Goal: Navigation & Orientation: Find specific page/section

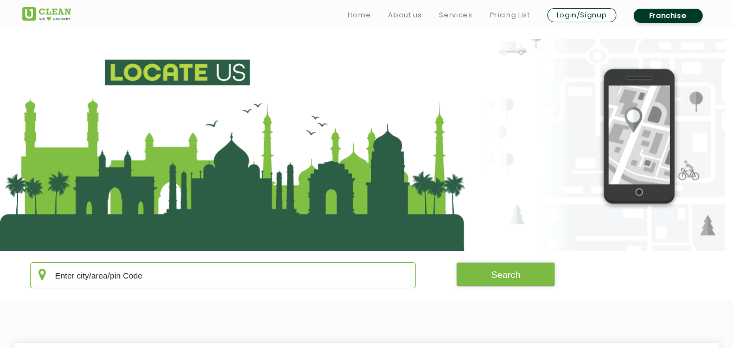
scroll to position [184, 0]
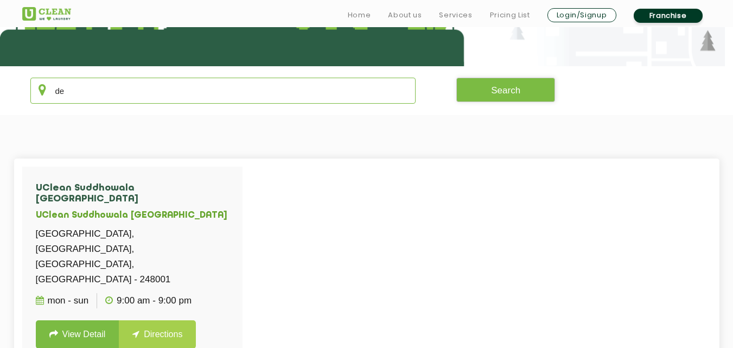
type input "d"
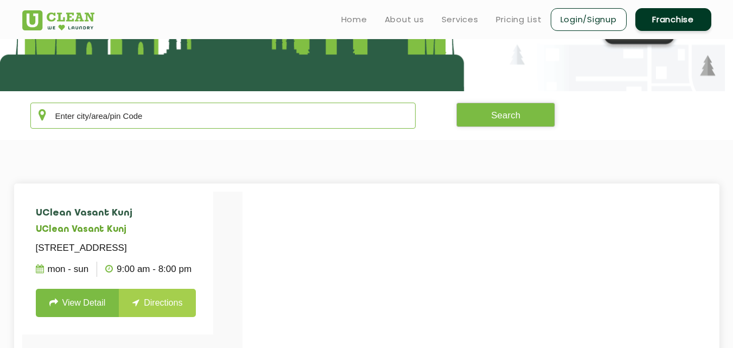
scroll to position [159, 0]
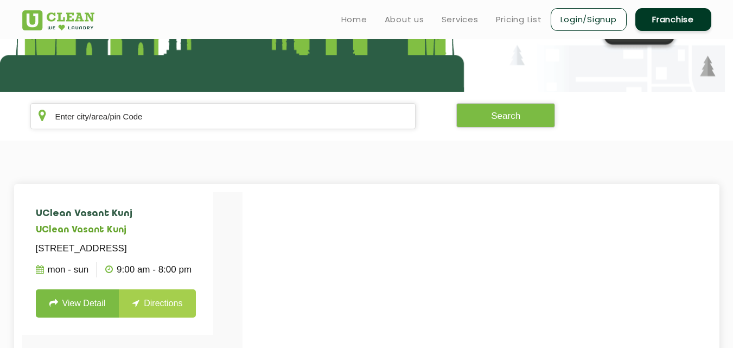
drag, startPoint x: 150, startPoint y: 122, endPoint x: 327, endPoint y: 183, distance: 186.7
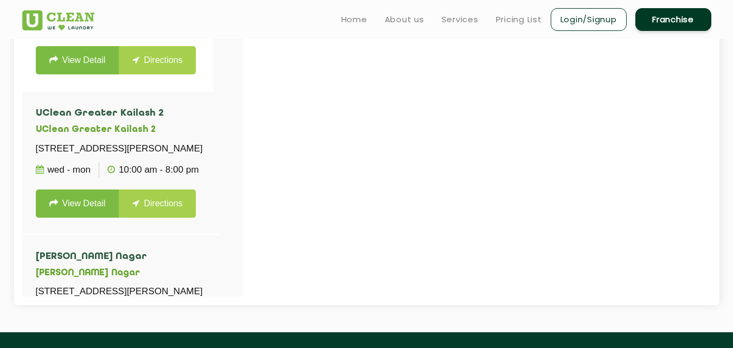
scroll to position [387, 0]
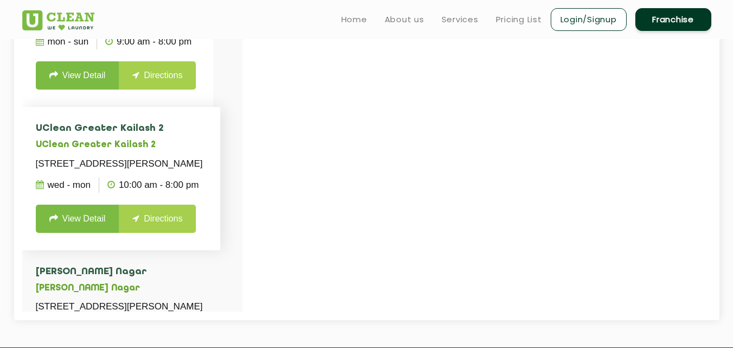
click at [201, 150] on h5 "UClean Greater Kailash 2" at bounding box center [121, 145] width 171 height 10
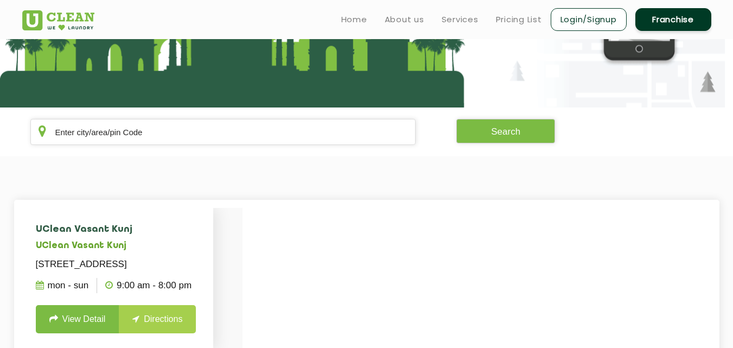
scroll to position [141, 0]
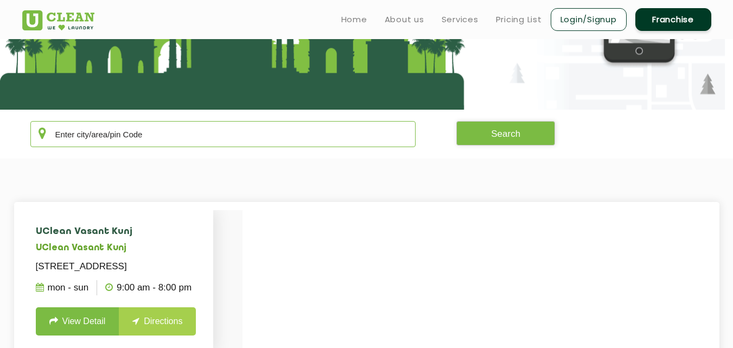
click at [181, 146] on input "text" at bounding box center [223, 134] width 386 height 26
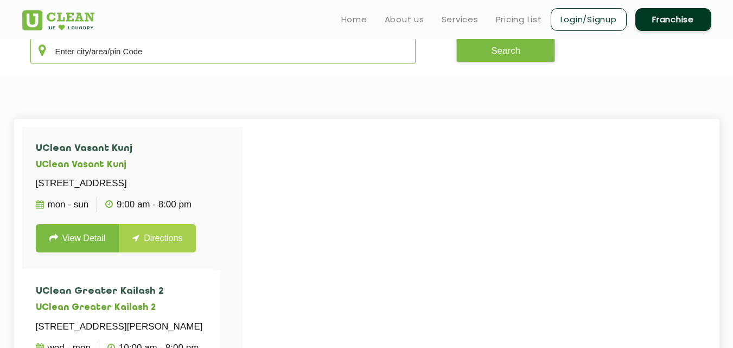
scroll to position [221, 0]
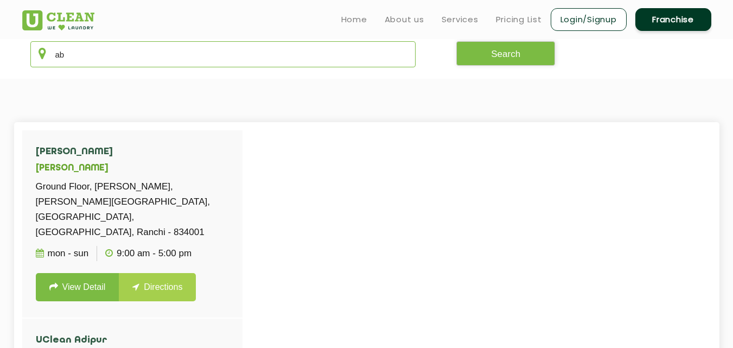
type input "a"
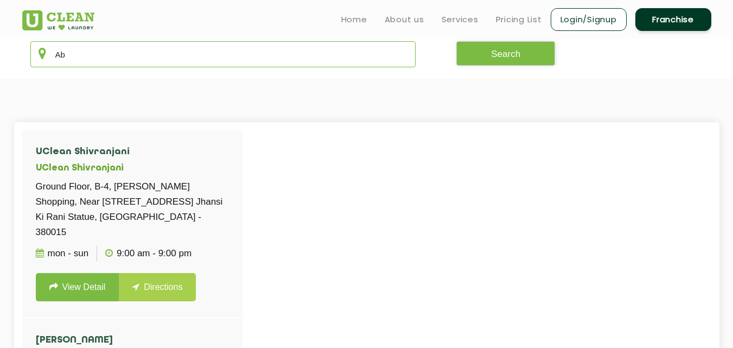
type input "A"
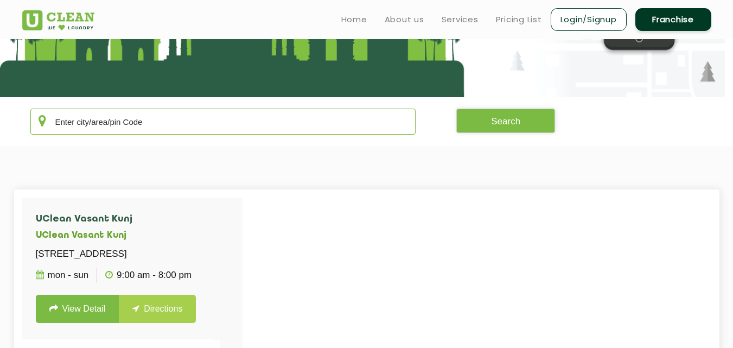
scroll to position [141, 0]
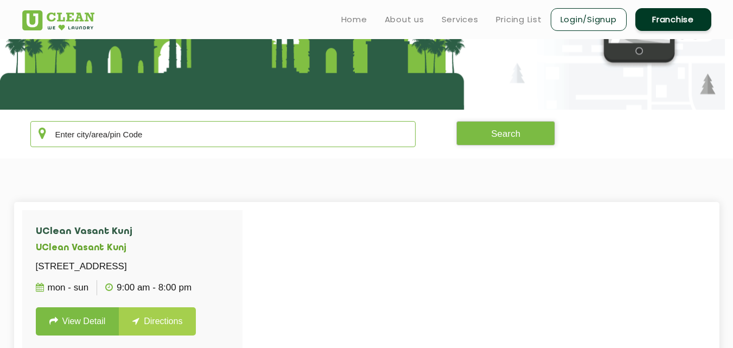
type input "A"
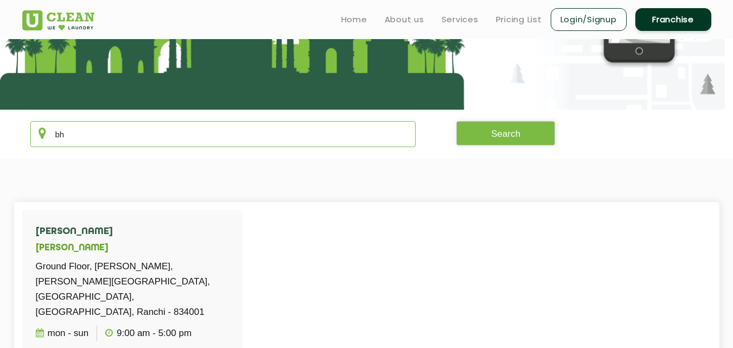
type input "b"
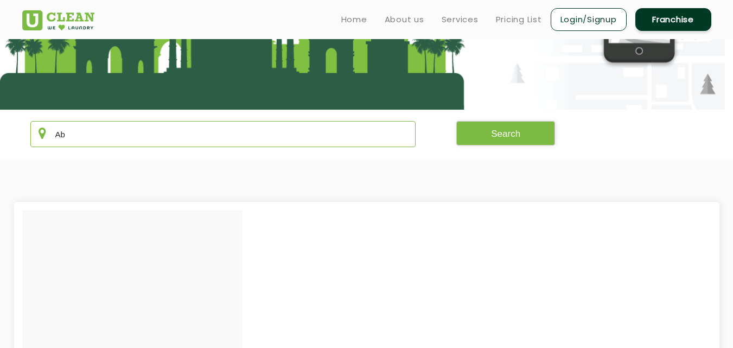
type input "A"
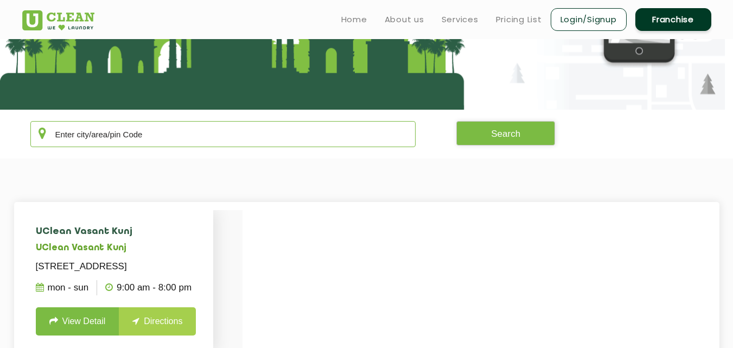
type input "a"
type input "A"
type input "a"
type input "A"
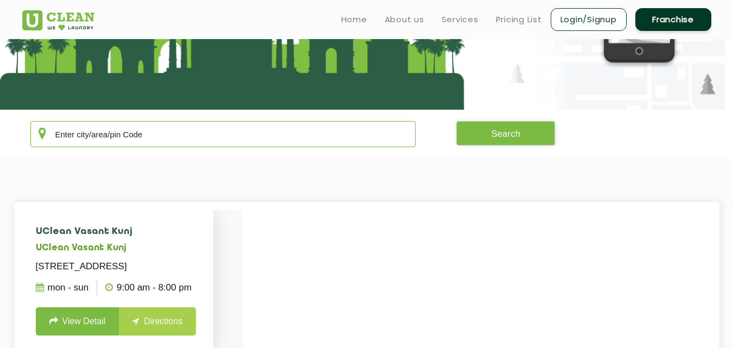
type input "A"
type input "a"
type input "A"
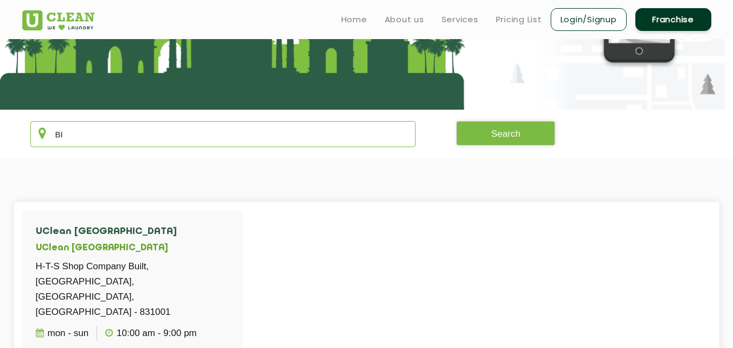
type input "B"
type input "b"
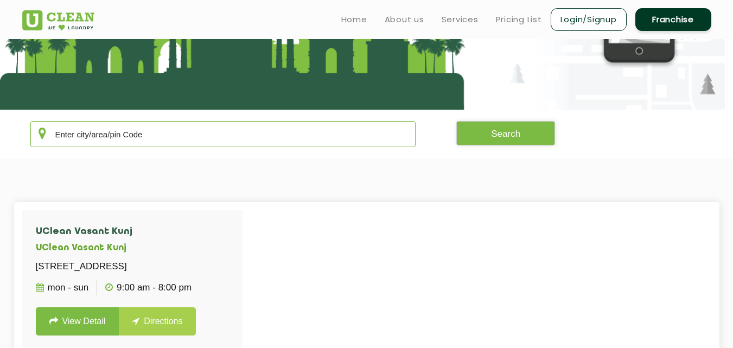
type input "B"
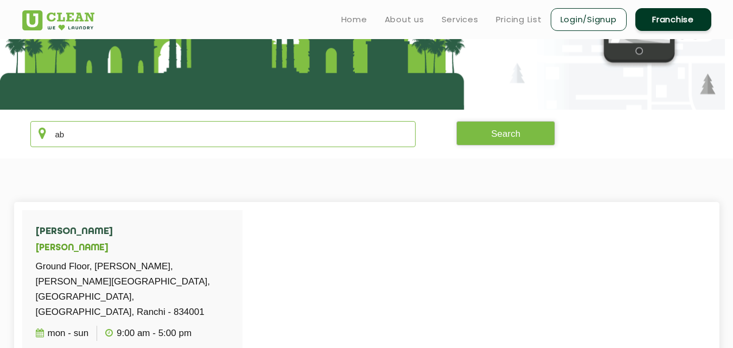
type input "a"
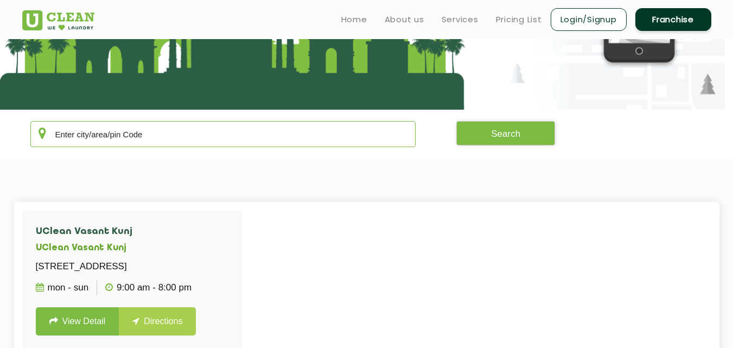
type input "A"
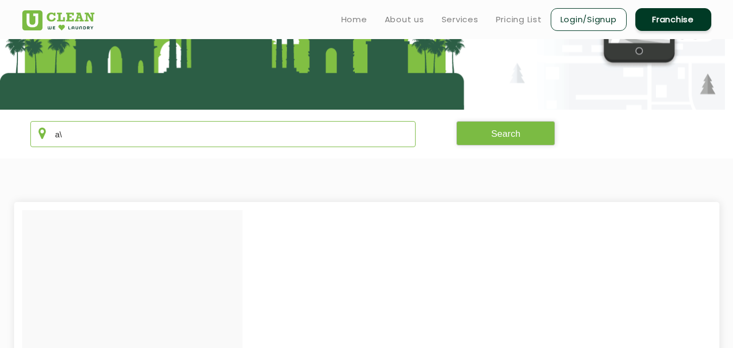
type input "a"
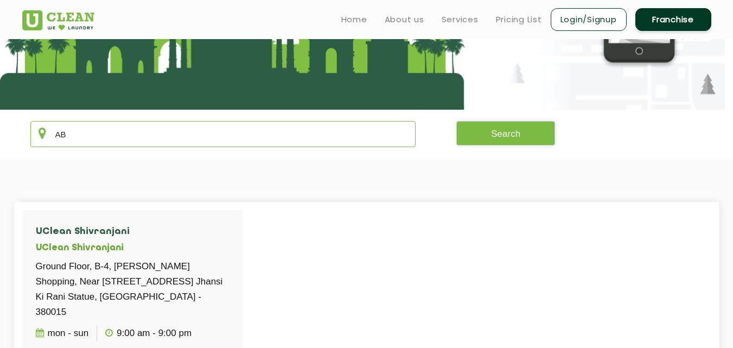
type input "A"
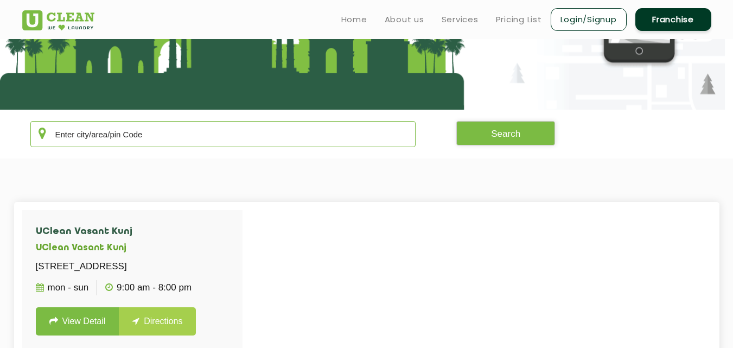
type input "a"
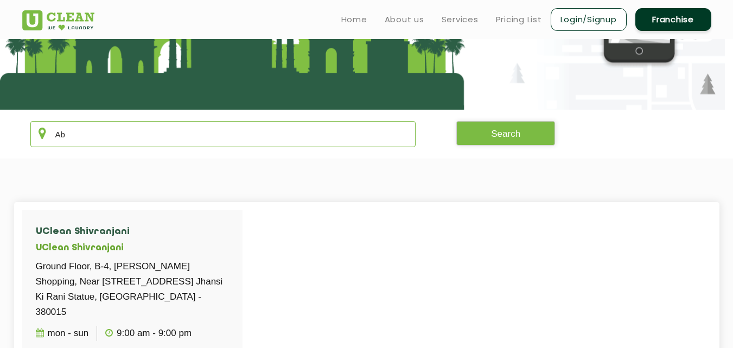
type input "A"
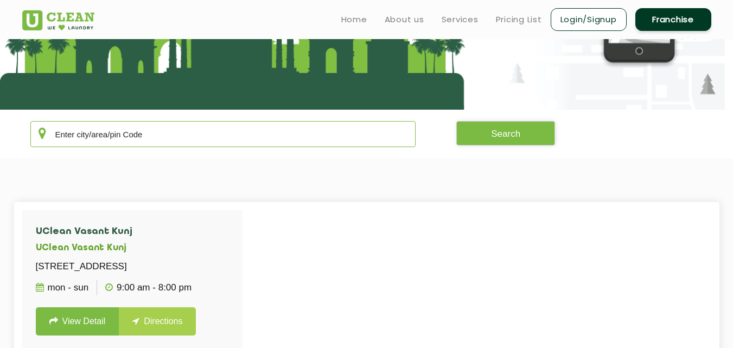
type input "S"
type input "a"
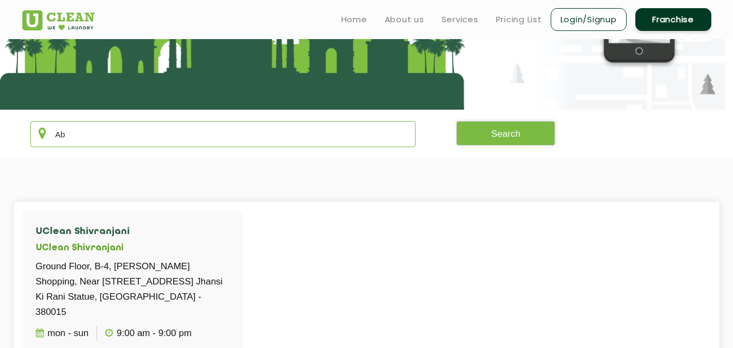
type input "A"
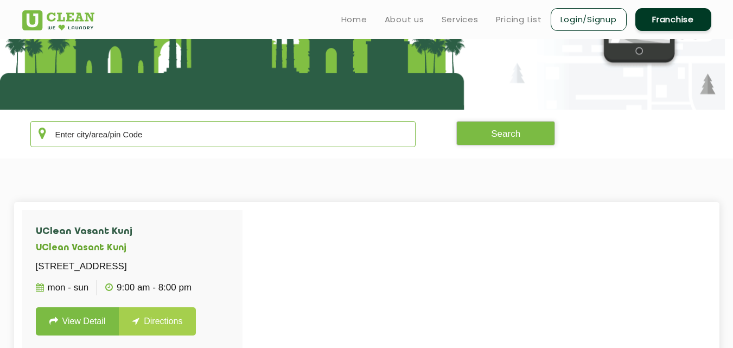
type input "a"
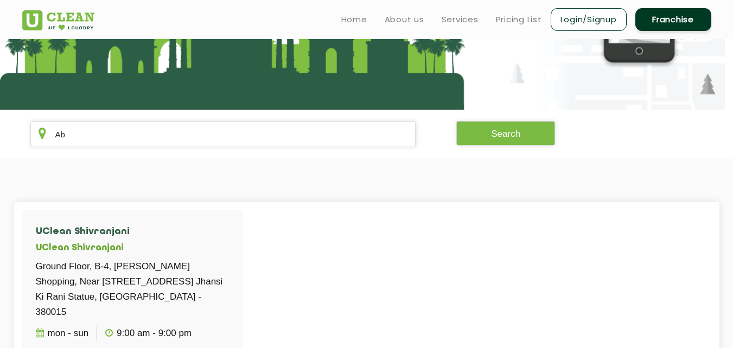
click at [99, 139] on input "Ab" at bounding box center [223, 134] width 386 height 26
type input "A"
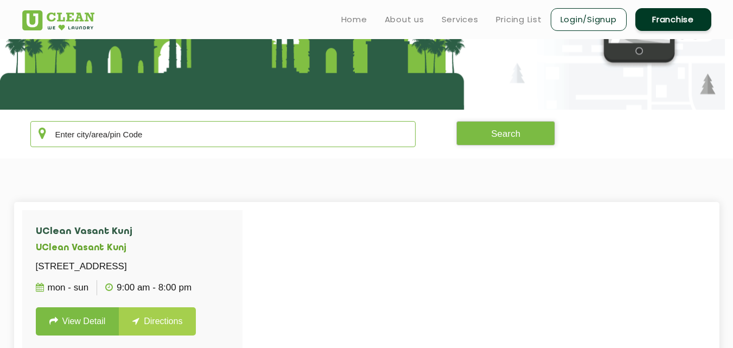
click at [100, 139] on input "text" at bounding box center [223, 134] width 386 height 26
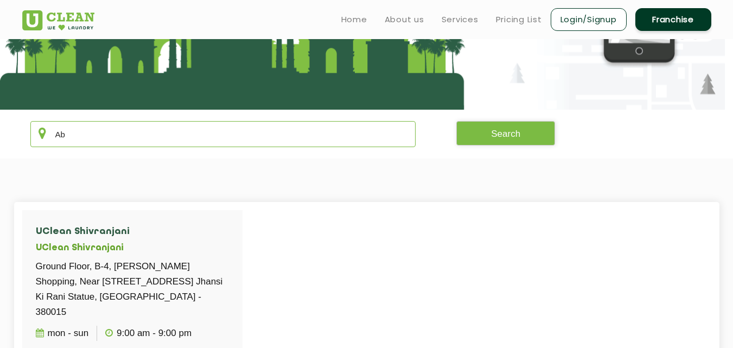
type input "A"
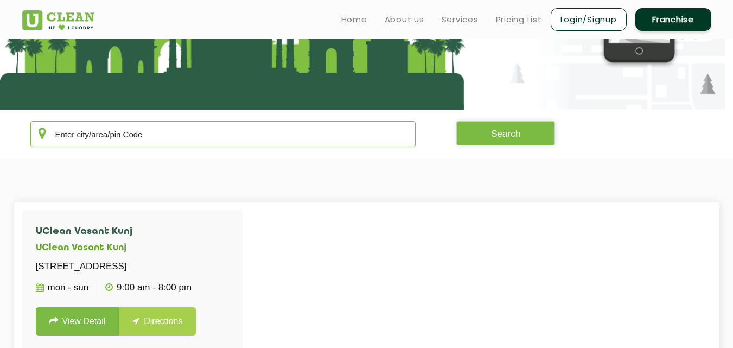
type input "a"
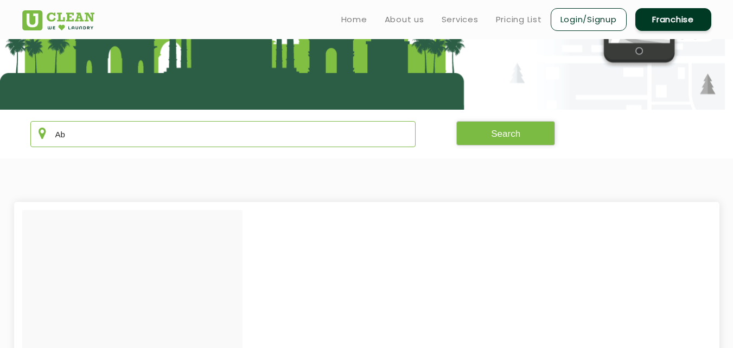
type input "A"
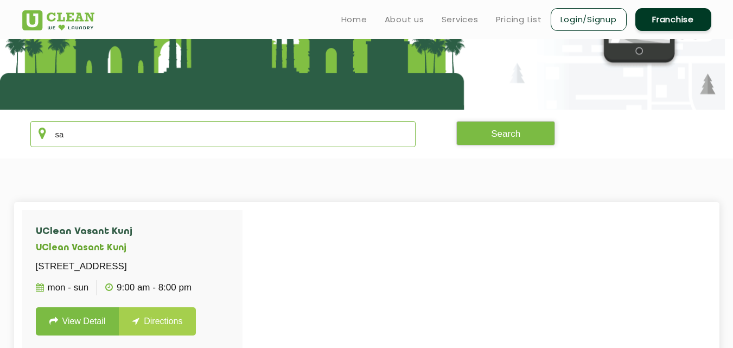
type input "s"
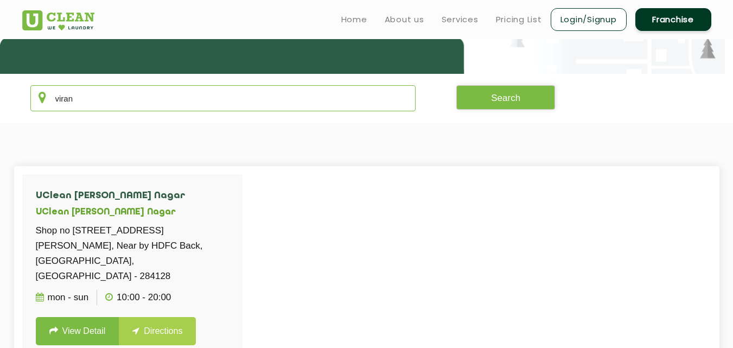
scroll to position [167, 0]
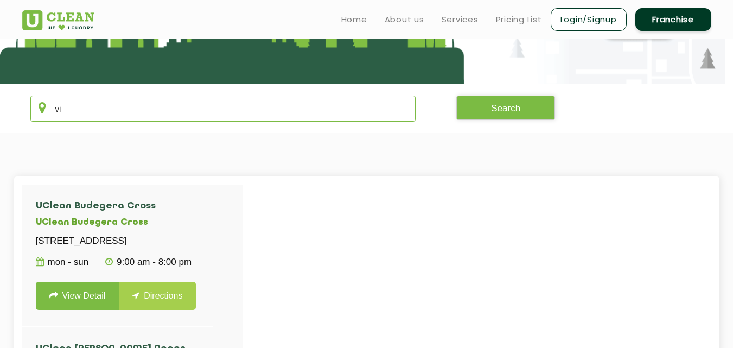
type input "v"
type input "z"
type input "m"
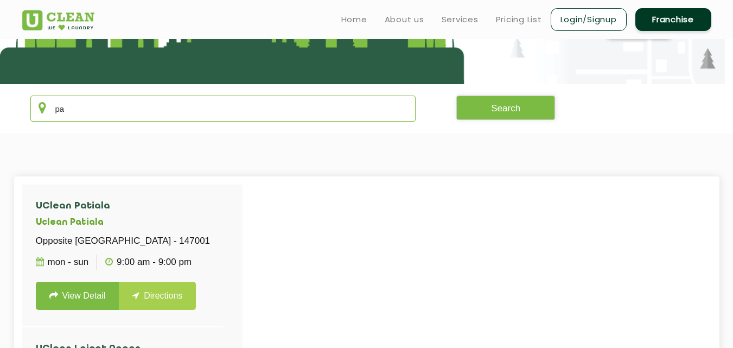
type input "p"
type input "r"
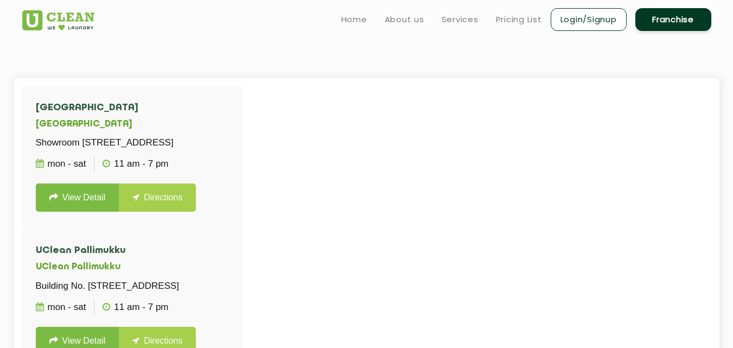
scroll to position [239, 0]
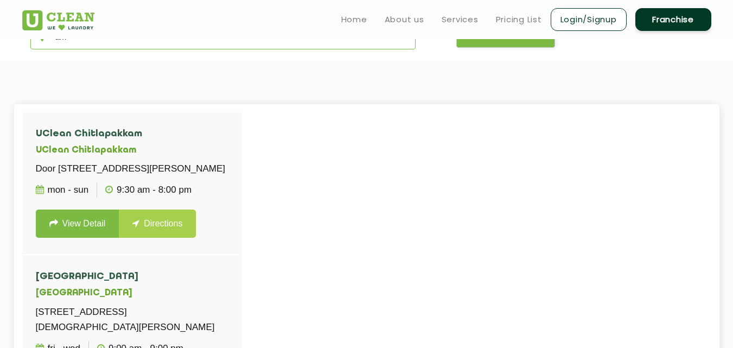
type input "a"
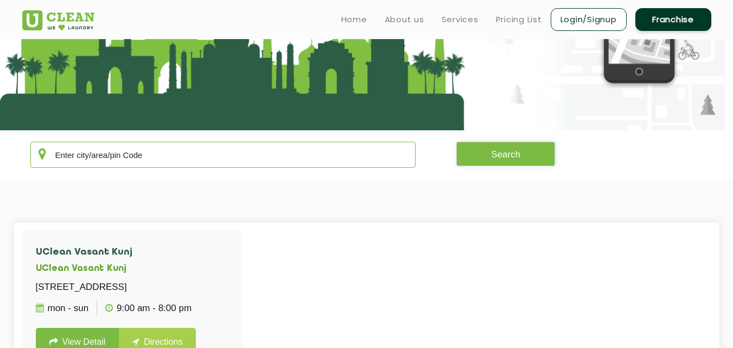
scroll to position [119, 0]
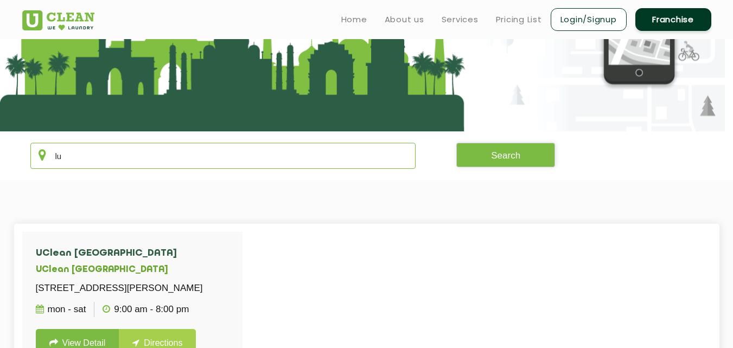
type input "l"
type input "k"
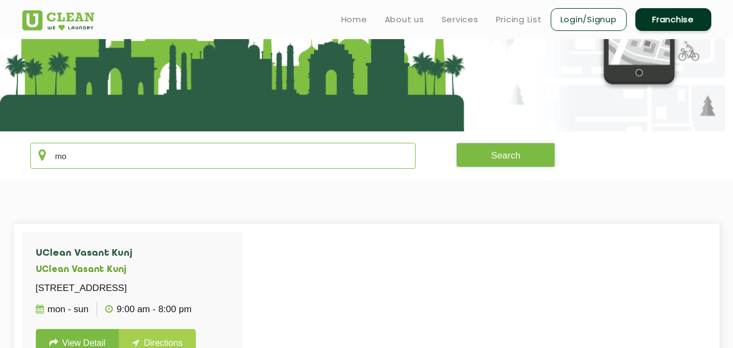
type input "m"
type input "A"
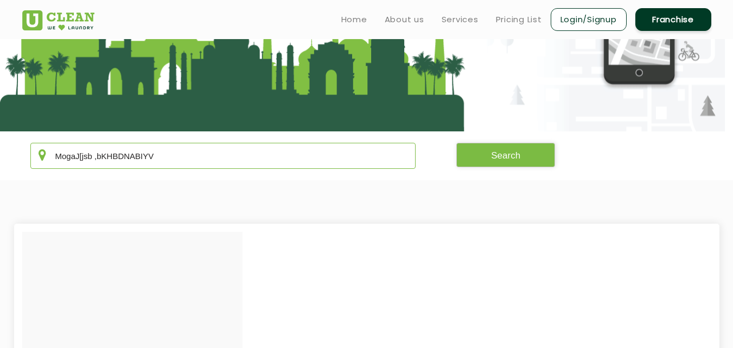
type input "MogaJ[jsb ,bKHBDNABIYV"
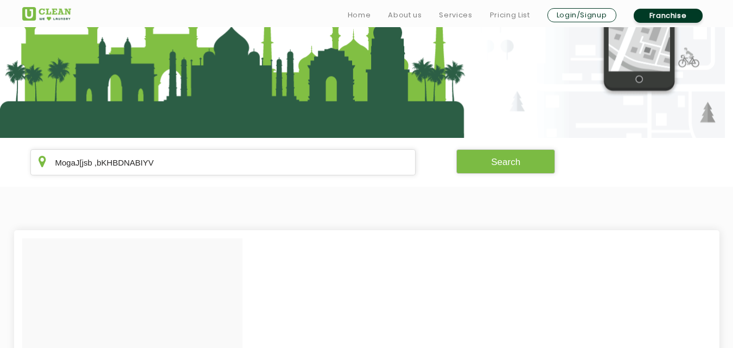
scroll to position [118, 0]
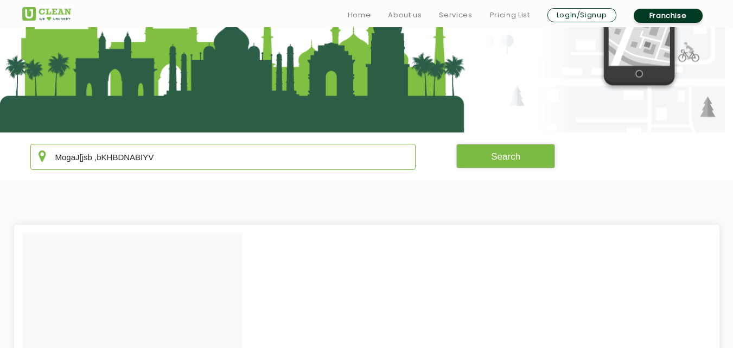
click at [240, 152] on input "MogaJ[jsb ,bKHBDNABIYV" at bounding box center [223, 157] width 386 height 26
type input "M"
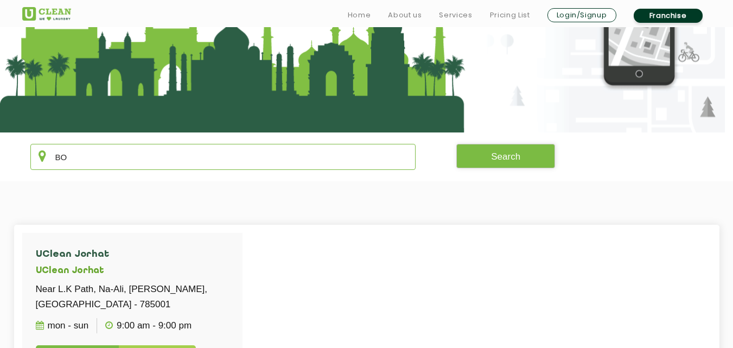
type input "B"
type input "b"
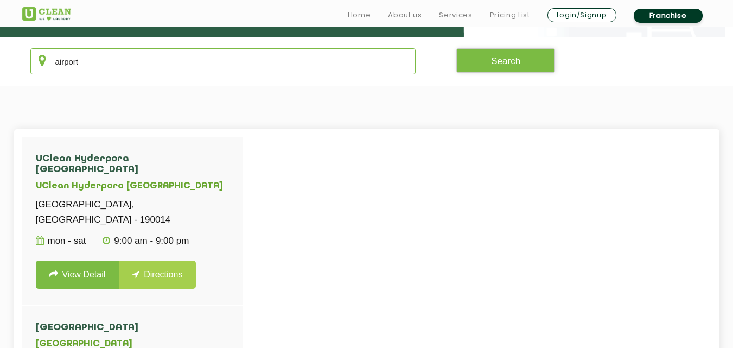
scroll to position [219, 0]
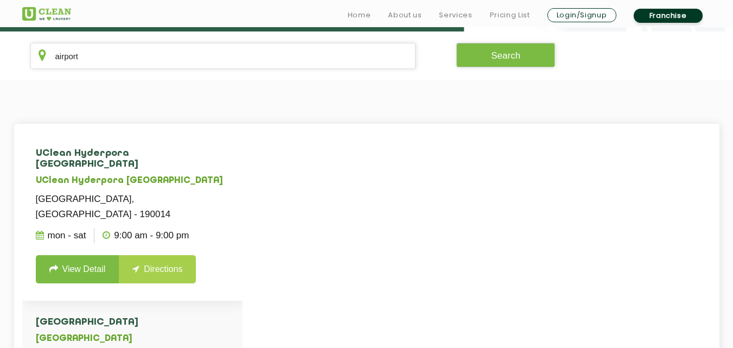
click at [213, 158] on h4 "UClean Hyderpora [GEOGRAPHIC_DATA]" at bounding box center [132, 159] width 193 height 22
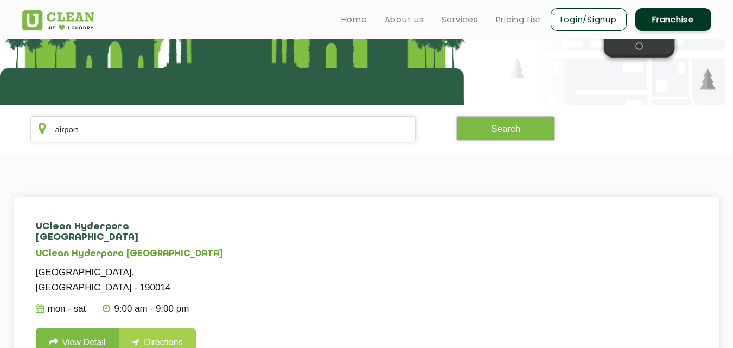
scroll to position [136, 0]
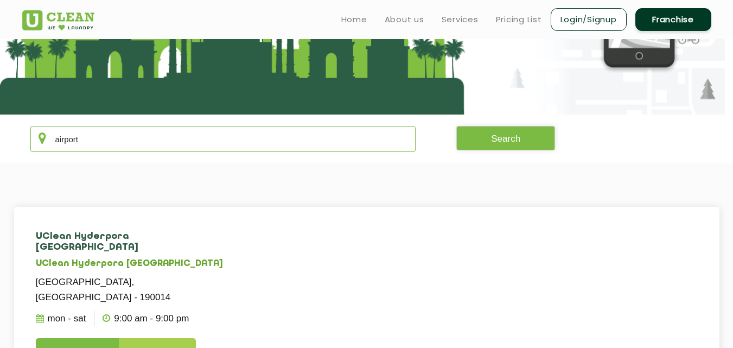
click at [208, 142] on input "airport" at bounding box center [223, 139] width 386 height 26
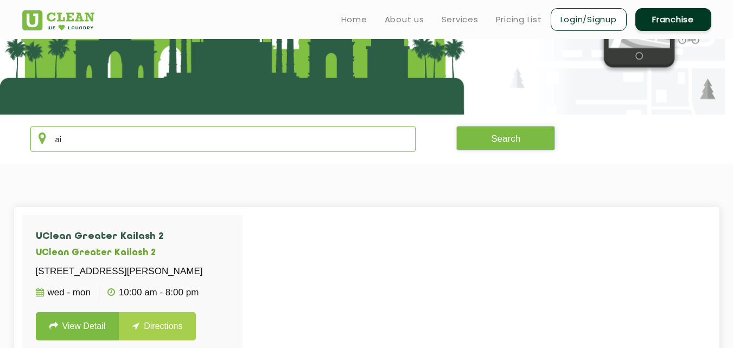
type input "a"
type input "s"
type input "n"
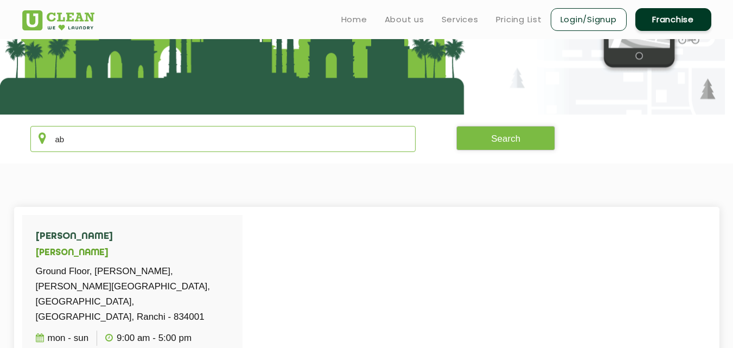
type input "a"
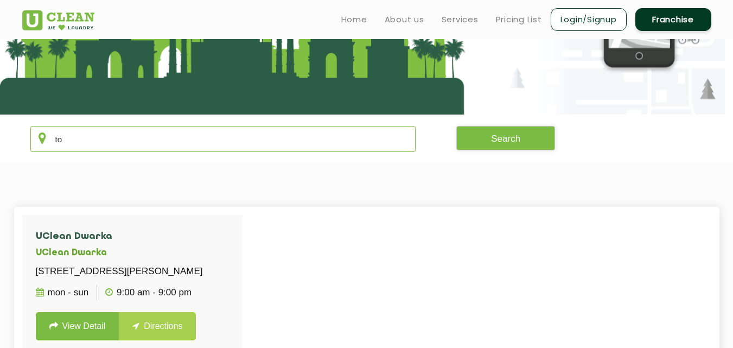
type input "t"
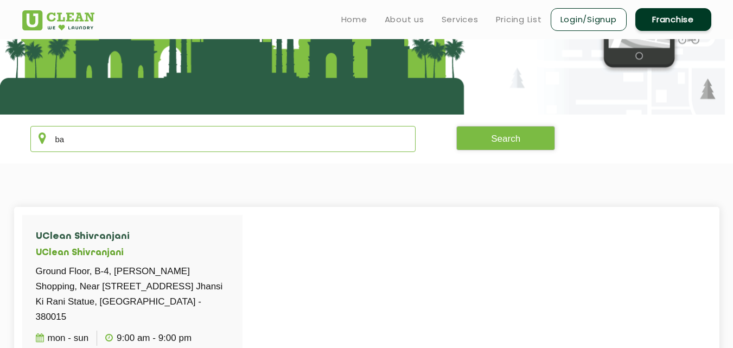
type input "b"
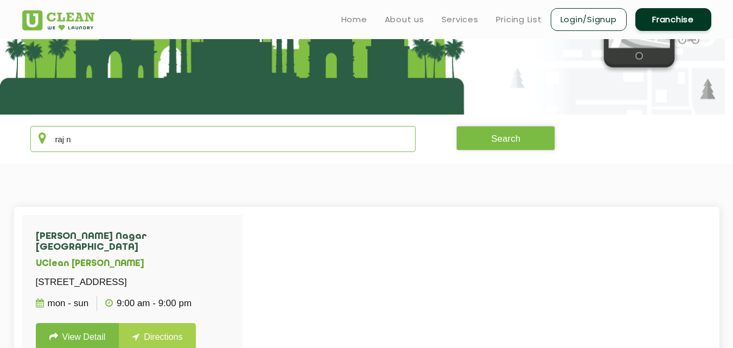
type input "raj n"
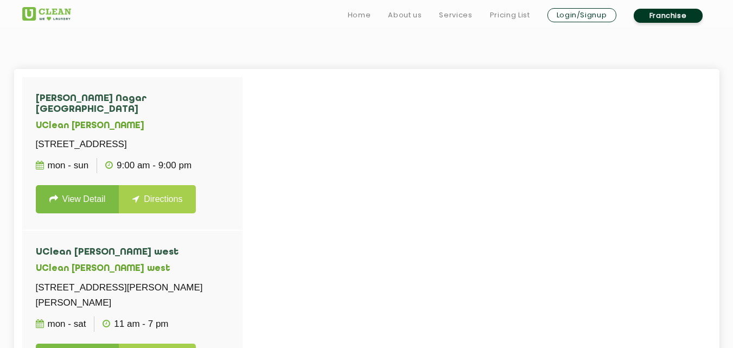
scroll to position [277, 0]
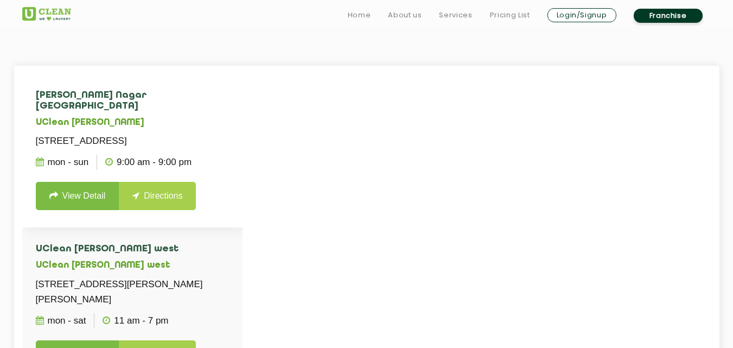
click at [95, 203] on link "View Detail" at bounding box center [78, 196] width 84 height 28
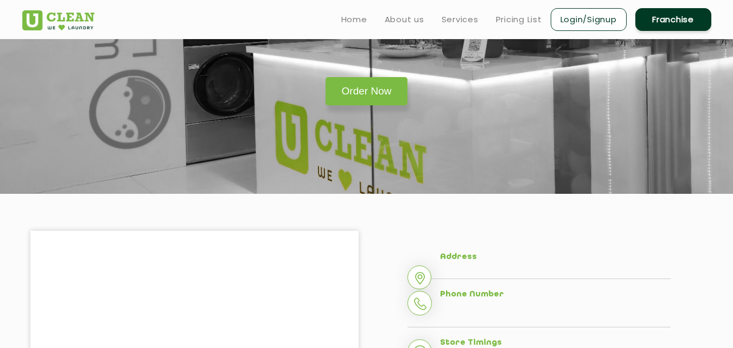
scroll to position [47, 0]
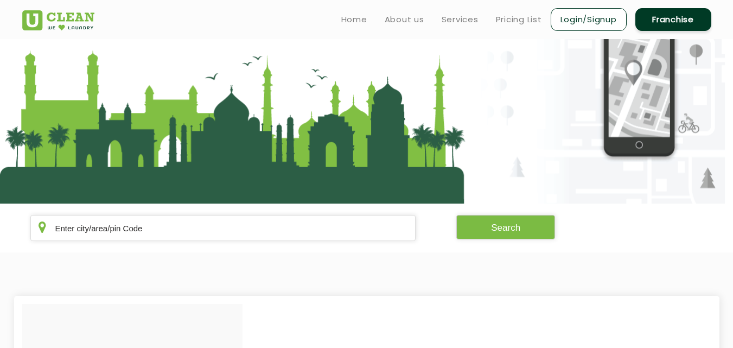
scroll to position [277, 0]
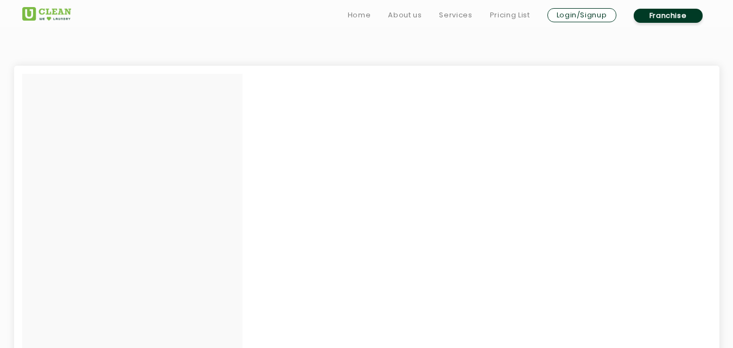
drag, startPoint x: 168, startPoint y: 63, endPoint x: 169, endPoint y: 81, distance: 18.5
click at [169, 81] on section at bounding box center [366, 239] width 733 height 435
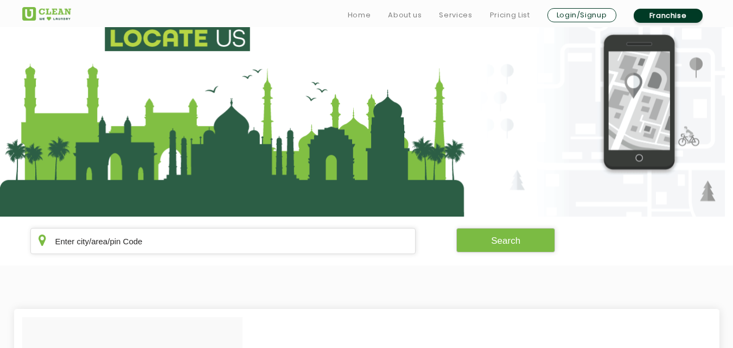
scroll to position [50, 0]
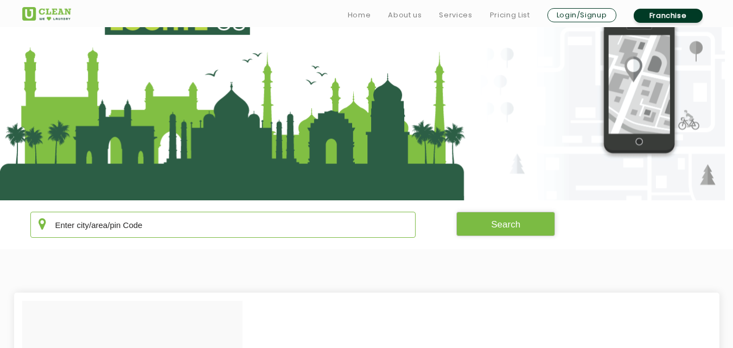
click at [123, 212] on input "text" at bounding box center [223, 225] width 386 height 26
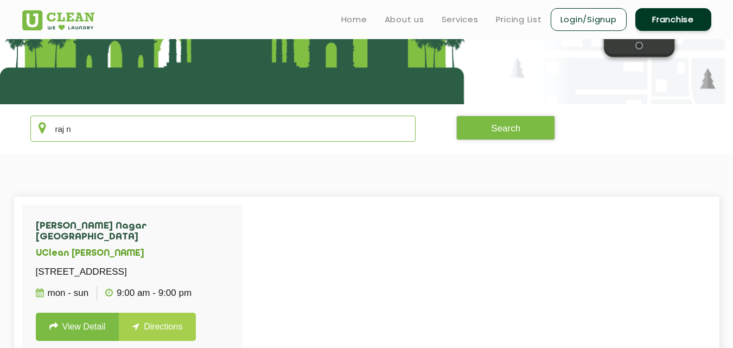
scroll to position [145, 0]
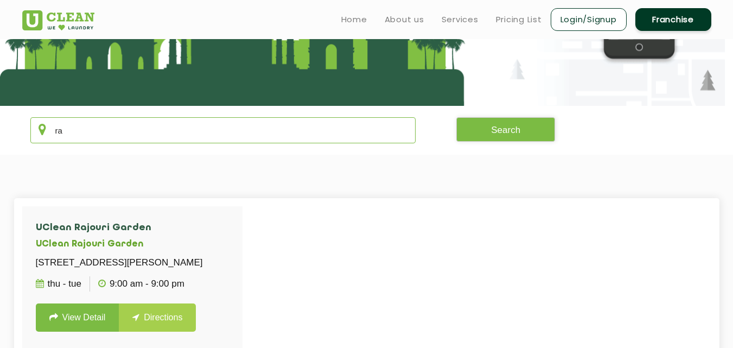
type input "r"
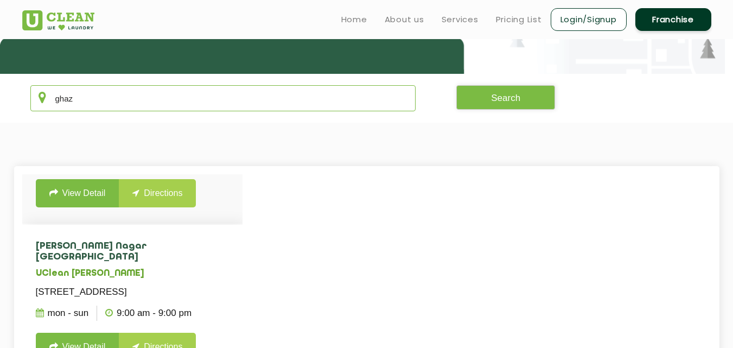
scroll to position [163, 0]
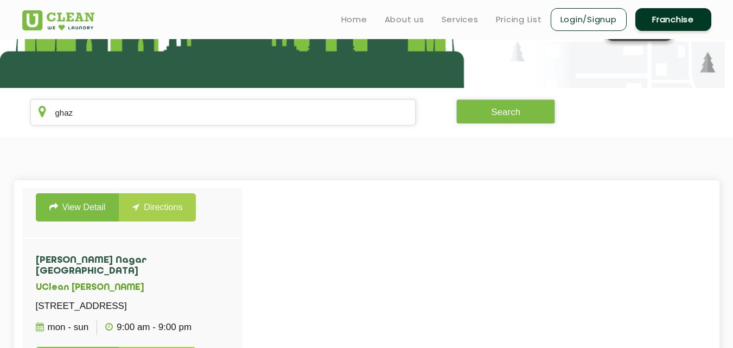
click at [206, 135] on section "ghaz Search" at bounding box center [366, 112] width 733 height 49
click at [221, 123] on input "ghaz" at bounding box center [223, 112] width 386 height 26
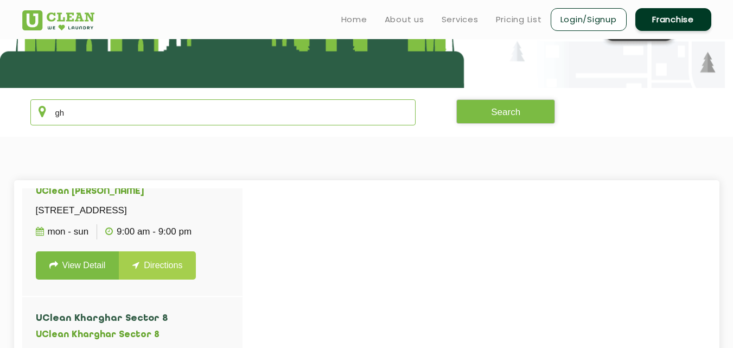
type input "g"
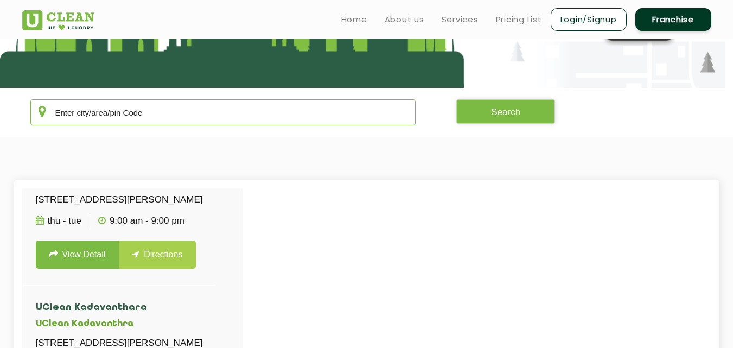
scroll to position [7729, 0]
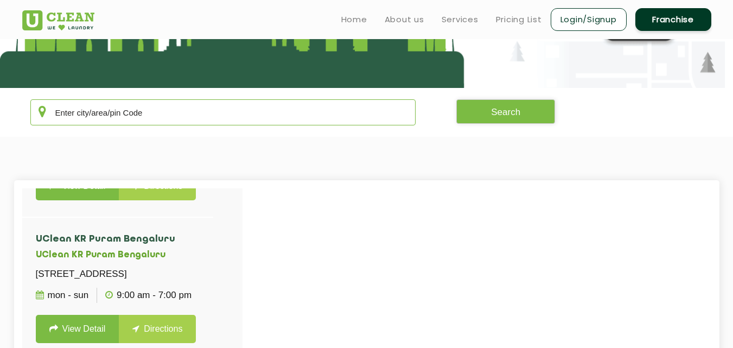
click at [221, 123] on input "text" at bounding box center [223, 112] width 386 height 26
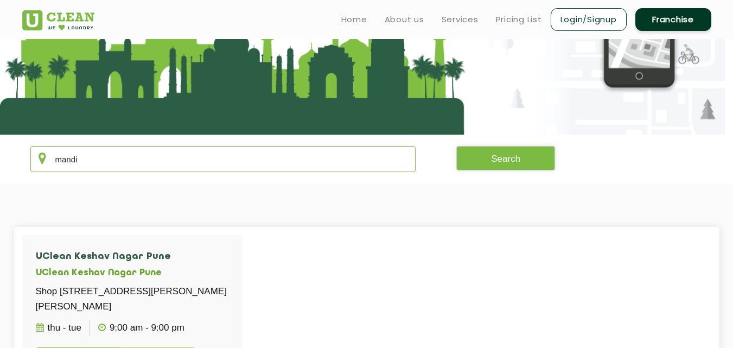
scroll to position [115, 0]
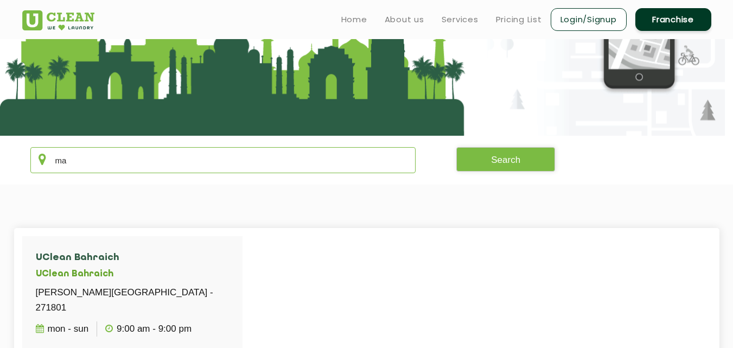
type input "m"
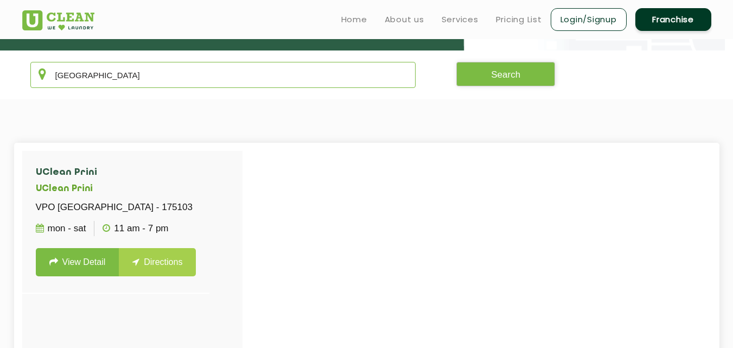
scroll to position [199, 0]
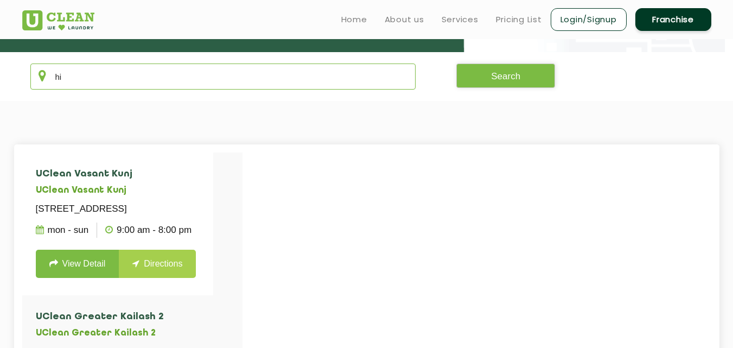
type input "h"
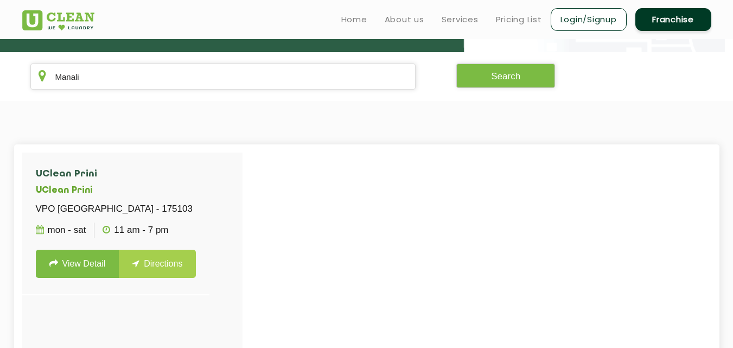
click at [214, 122] on section "UClean Prini UClean Prini VPO [GEOGRAPHIC_DATA] - 175103 Mon - Sat 11 AM - 7 PM…" at bounding box center [366, 318] width 733 height 435
click at [173, 78] on input "Manali" at bounding box center [223, 76] width 386 height 26
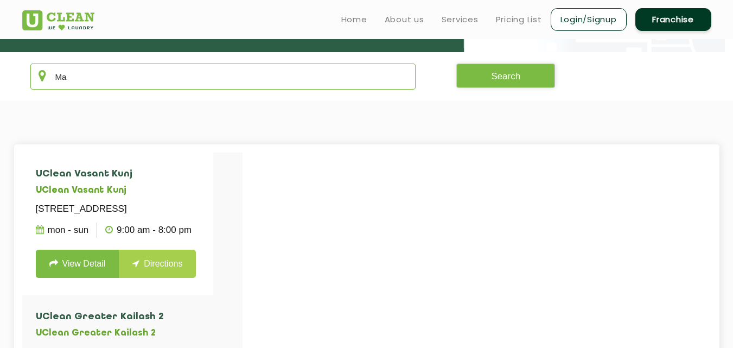
type input "M"
type input "w"
type input "s"
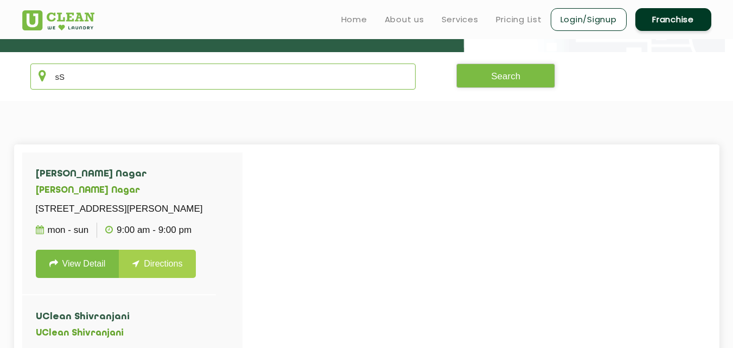
type input "s"
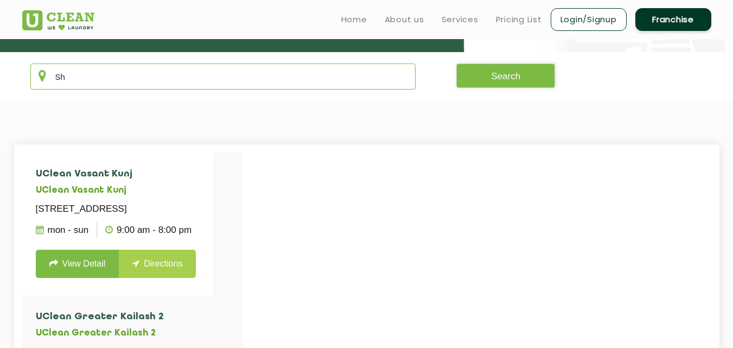
type input "S"
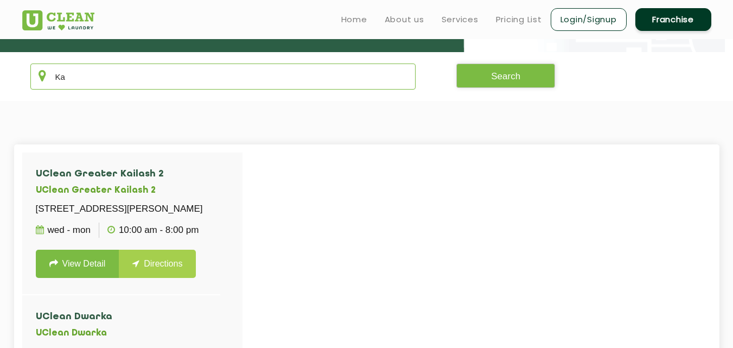
type input "K"
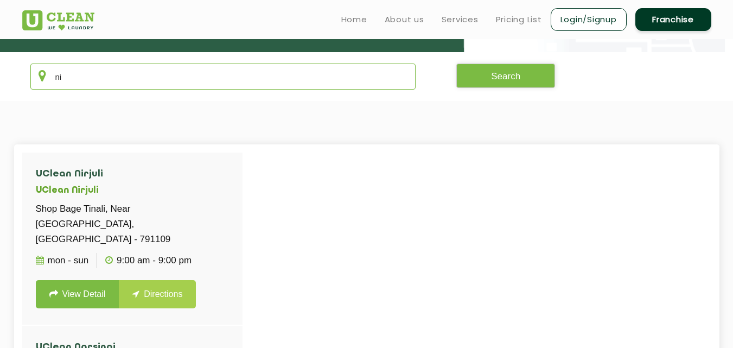
type input "n"
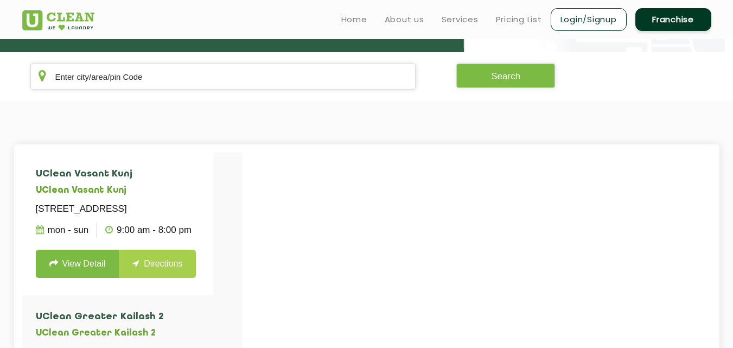
click at [184, 133] on section "UClean Vasant Kunj UClean [STREET_ADDRESS] Mon - Sun 9:00 AM - 8:00 PM View Det…" at bounding box center [366, 318] width 733 height 435
click at [193, 75] on input "text" at bounding box center [223, 76] width 386 height 26
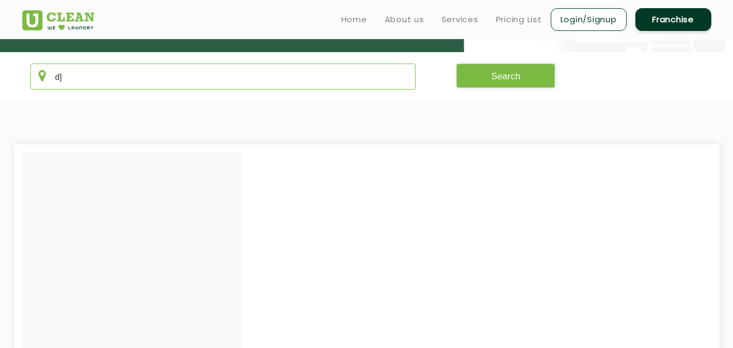
type input "d"
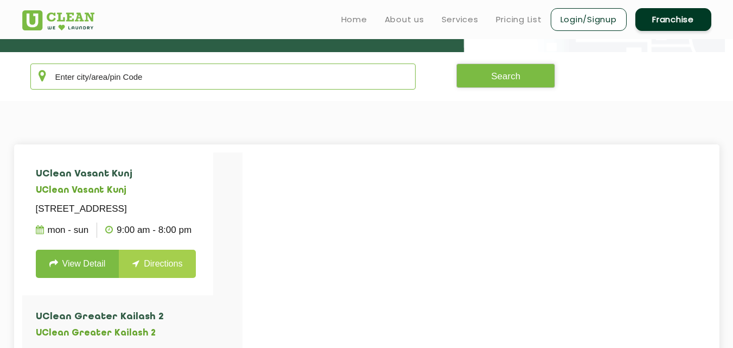
type input "s"
type input "a"
type input "s"
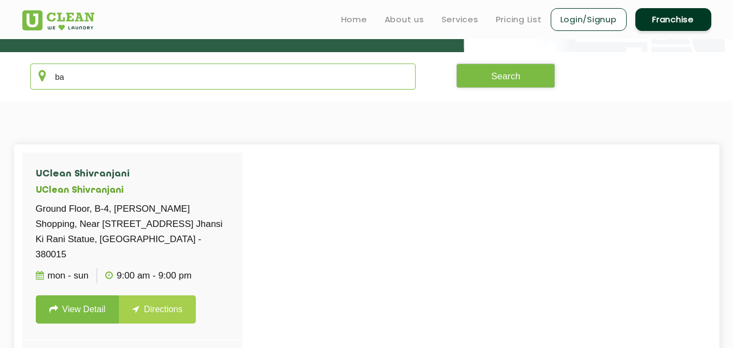
type input "b"
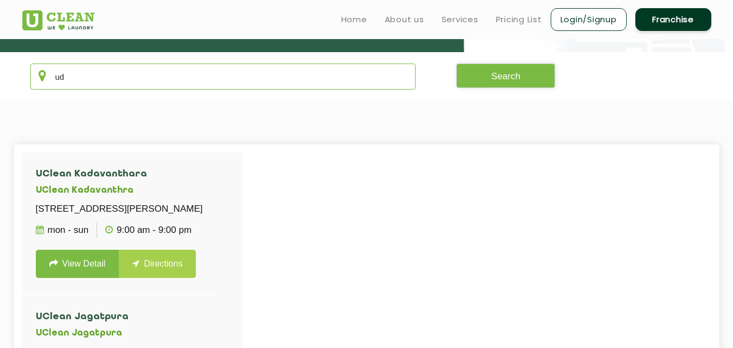
type input "u"
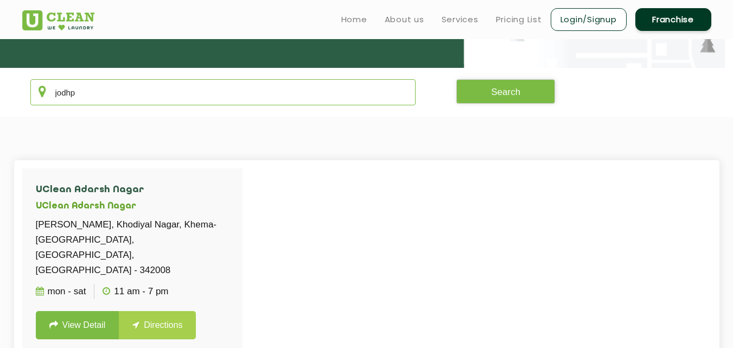
scroll to position [180, 0]
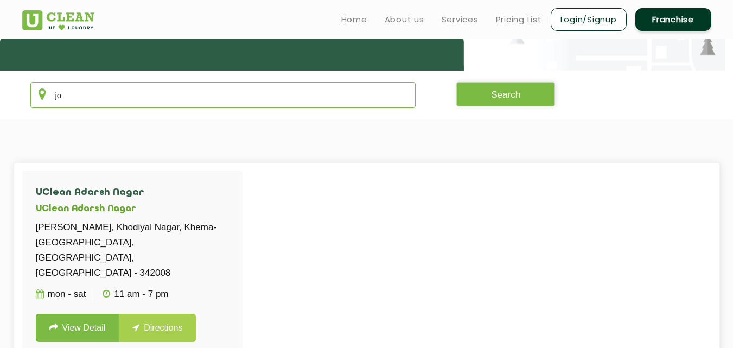
type input "j"
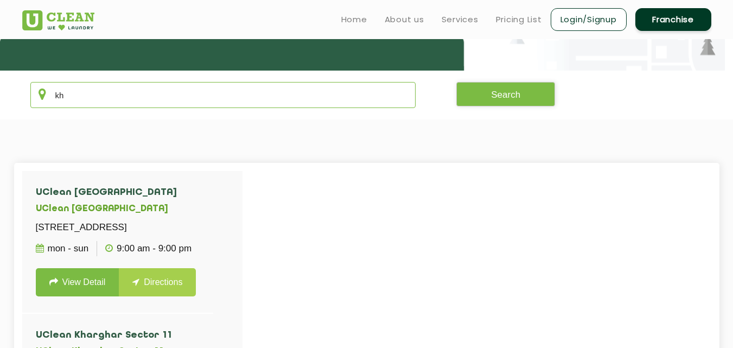
type input "k"
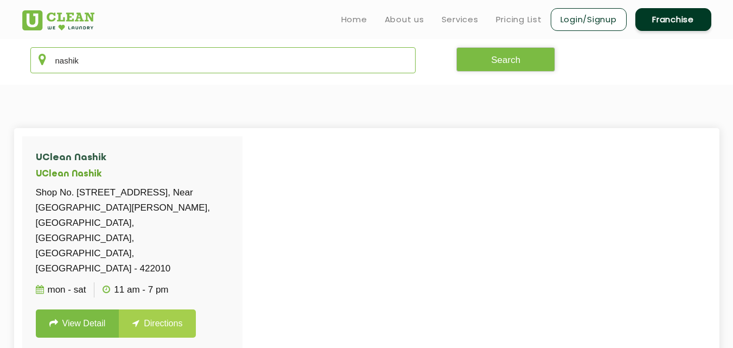
scroll to position [199, 0]
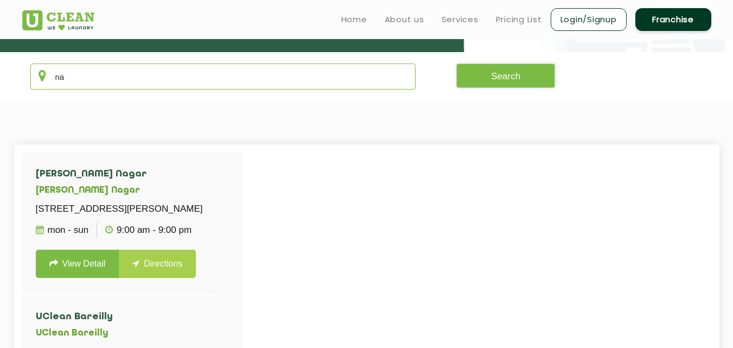
type input "n"
type input "k"
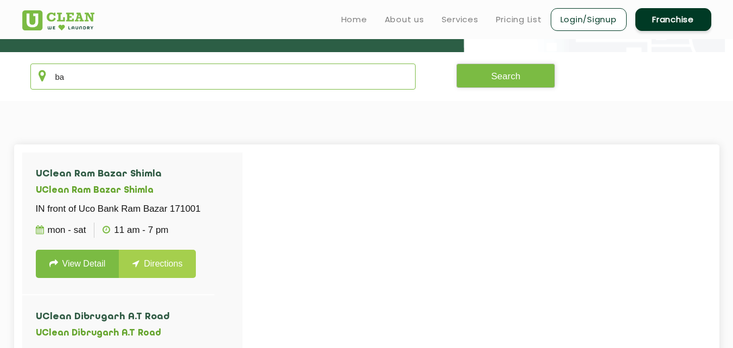
type input "b"
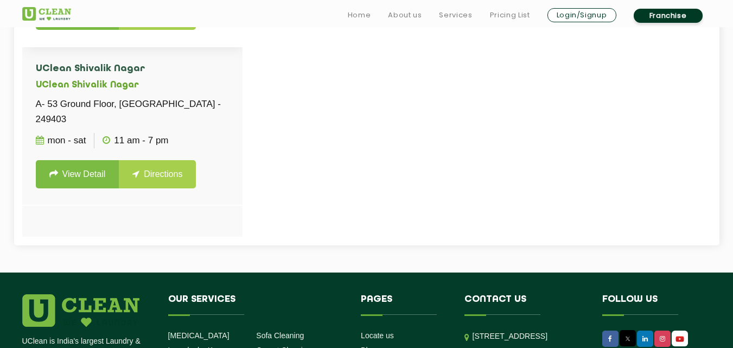
scroll to position [470, 0]
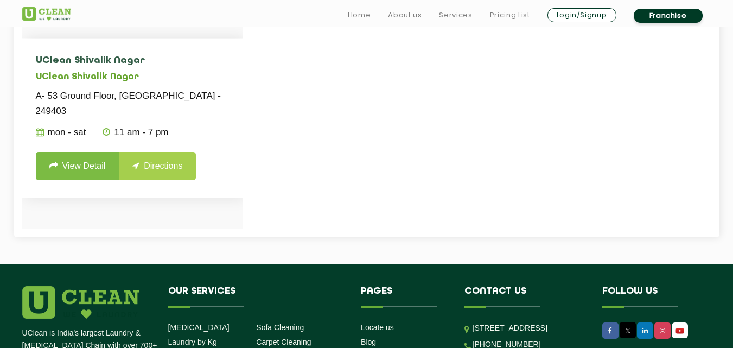
click at [221, 120] on ul "Mon - Sat 11 AM - 7 PM" at bounding box center [132, 132] width 193 height 27
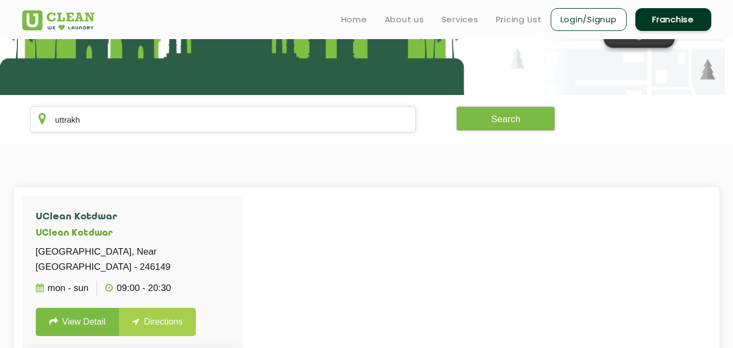
scroll to position [104, 0]
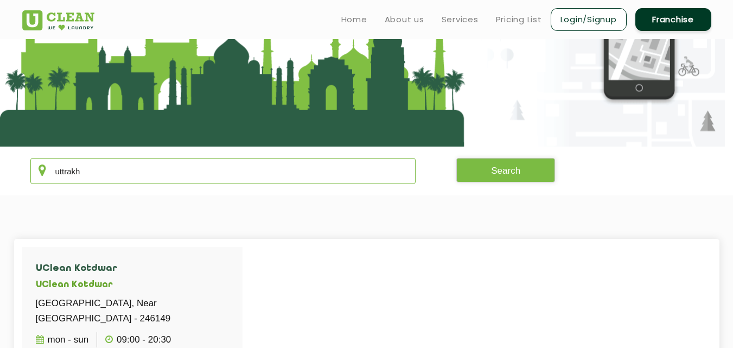
click at [184, 177] on input "uttrakh" at bounding box center [223, 171] width 386 height 26
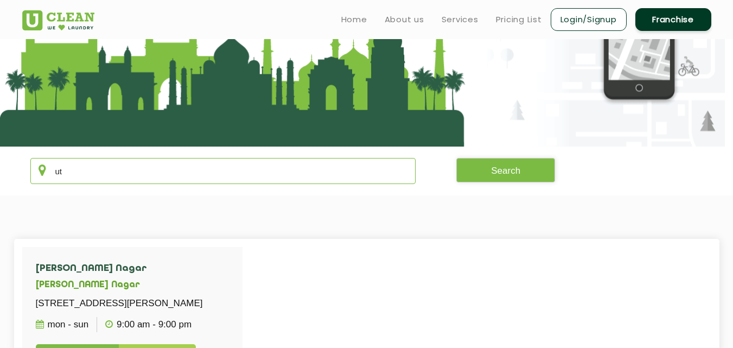
type input "u"
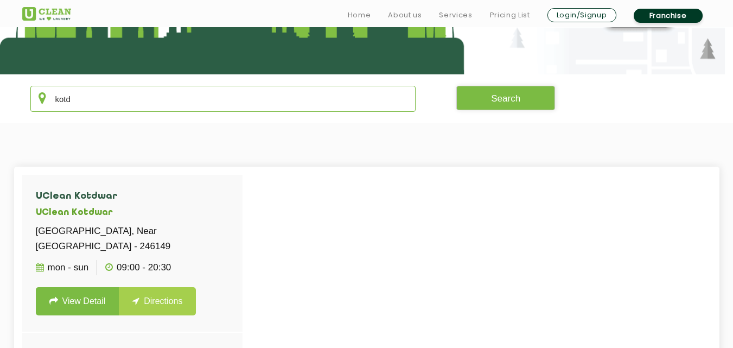
scroll to position [177, 0]
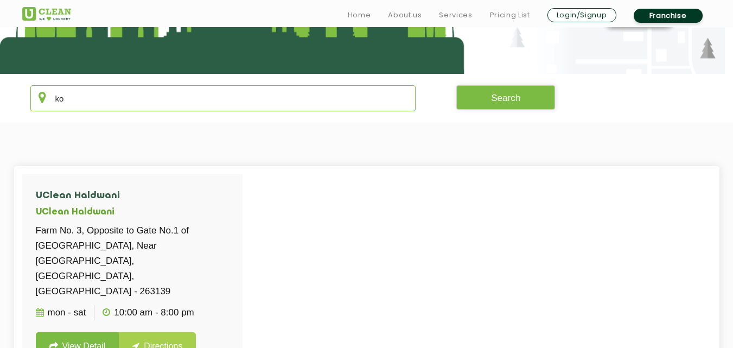
type input "k"
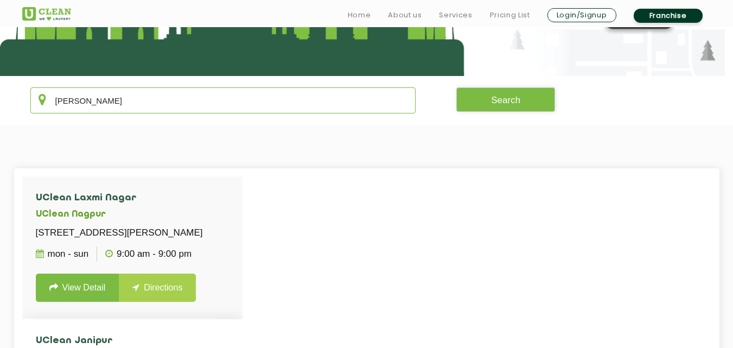
scroll to position [213, 0]
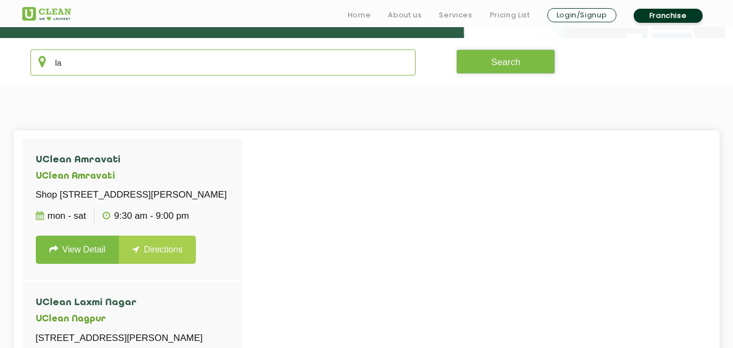
type input "l"
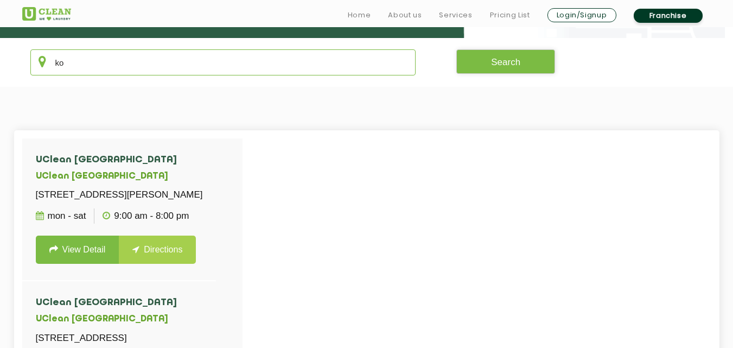
type input "k"
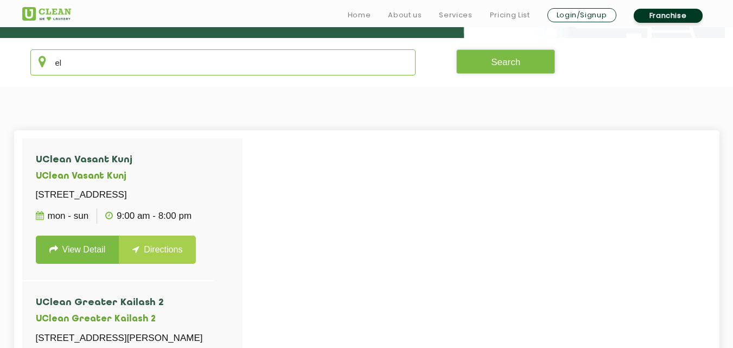
type input "e"
click at [156, 114] on section "UClean Vasant Kunj UClean [STREET_ADDRESS] Mon - Sun 9:00 AM - 8:00 PM View Det…" at bounding box center [366, 304] width 733 height 435
click at [189, 71] on input "text" at bounding box center [223, 62] width 386 height 26
click at [536, 234] on div at bounding box center [388, 312] width 733 height 348
click at [118, 72] on input "text" at bounding box center [223, 62] width 386 height 26
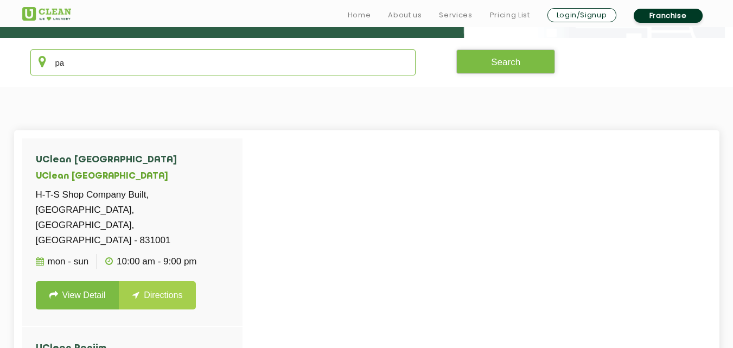
type input "p"
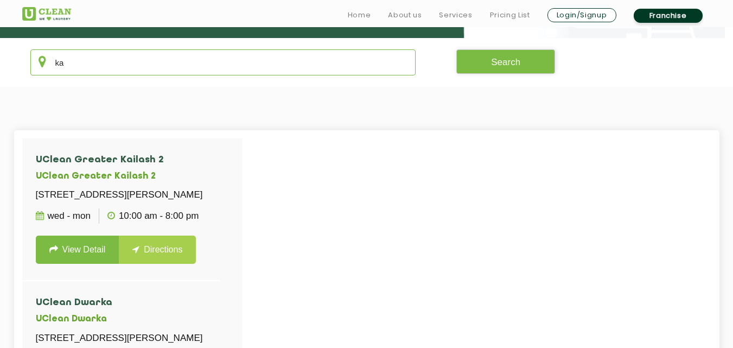
type input "k"
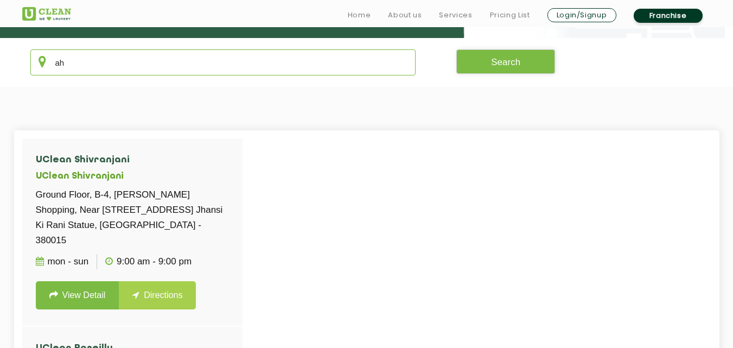
type input "a"
